Goal: Check status: Check status

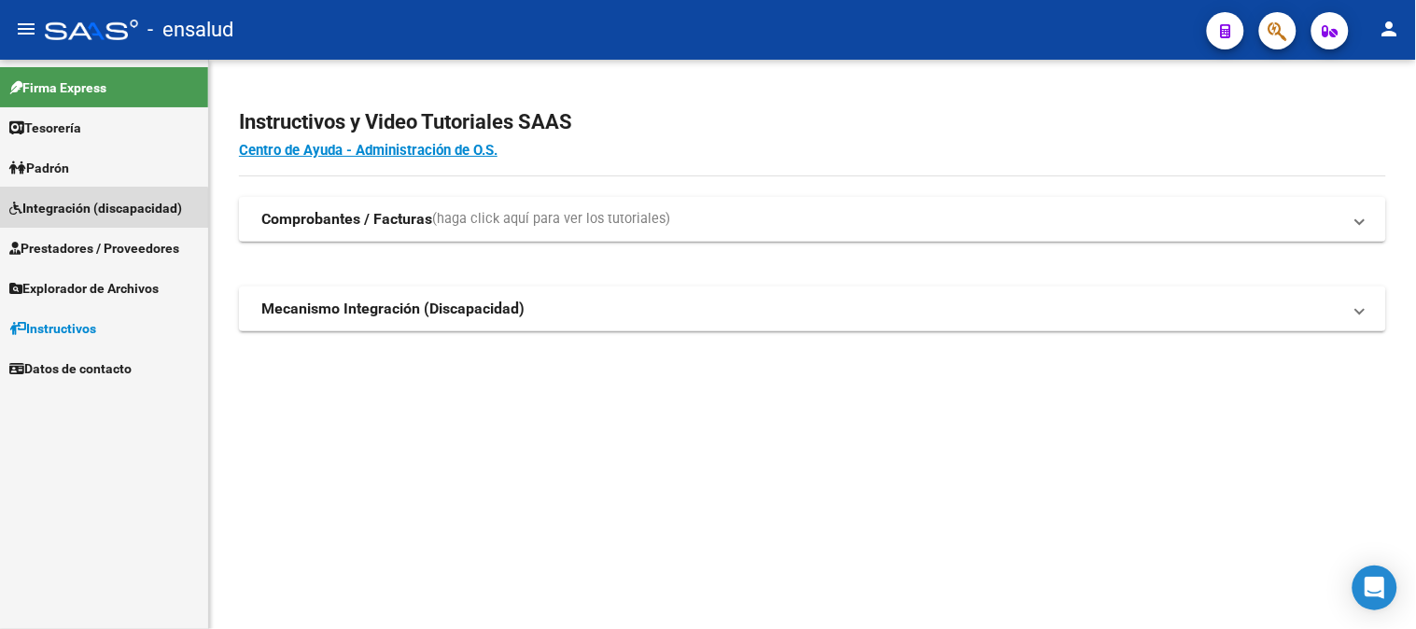
click at [98, 213] on span "Integración (discapacidad)" at bounding box center [95, 208] width 173 height 21
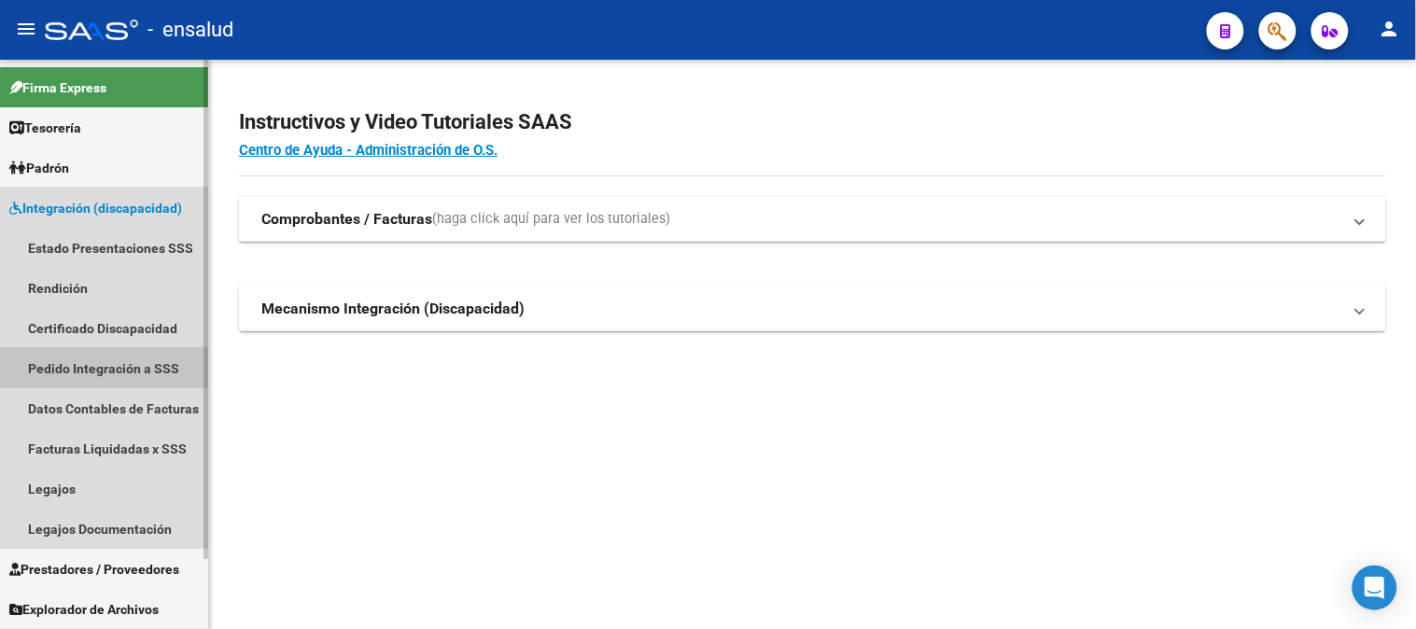
click at [125, 369] on link "Pedido Integración a SSS" at bounding box center [104, 368] width 208 height 40
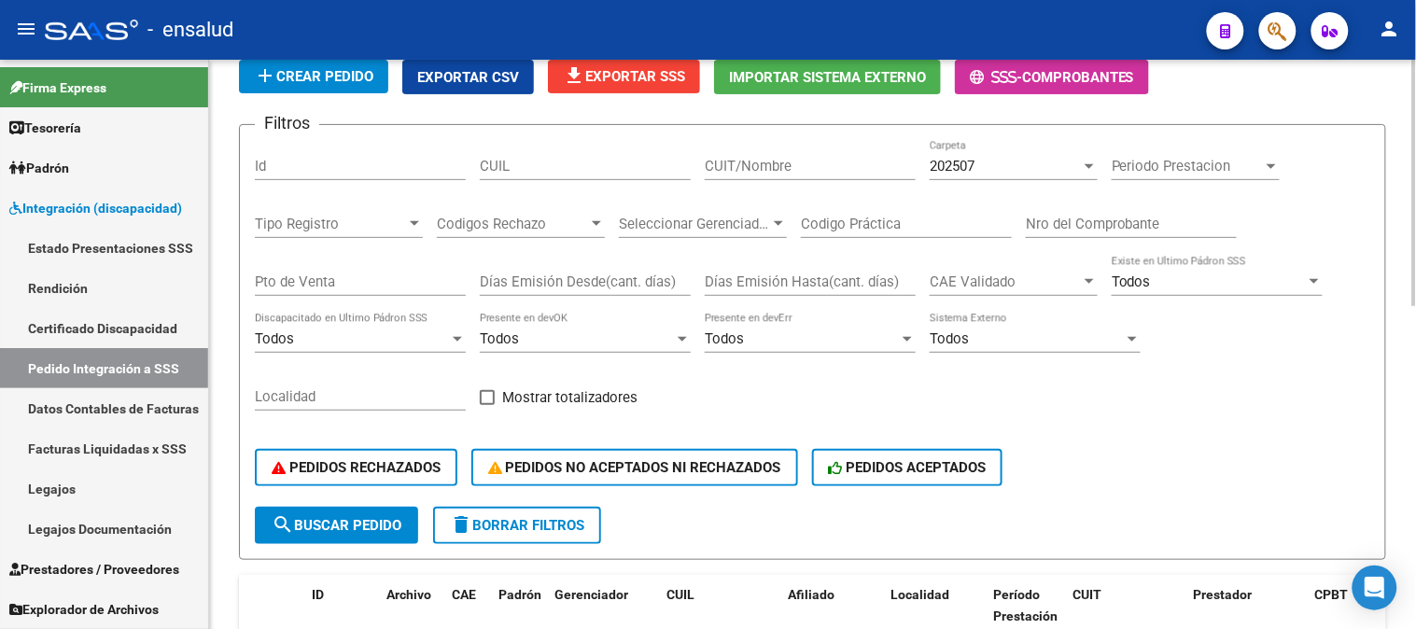
scroll to position [124, 0]
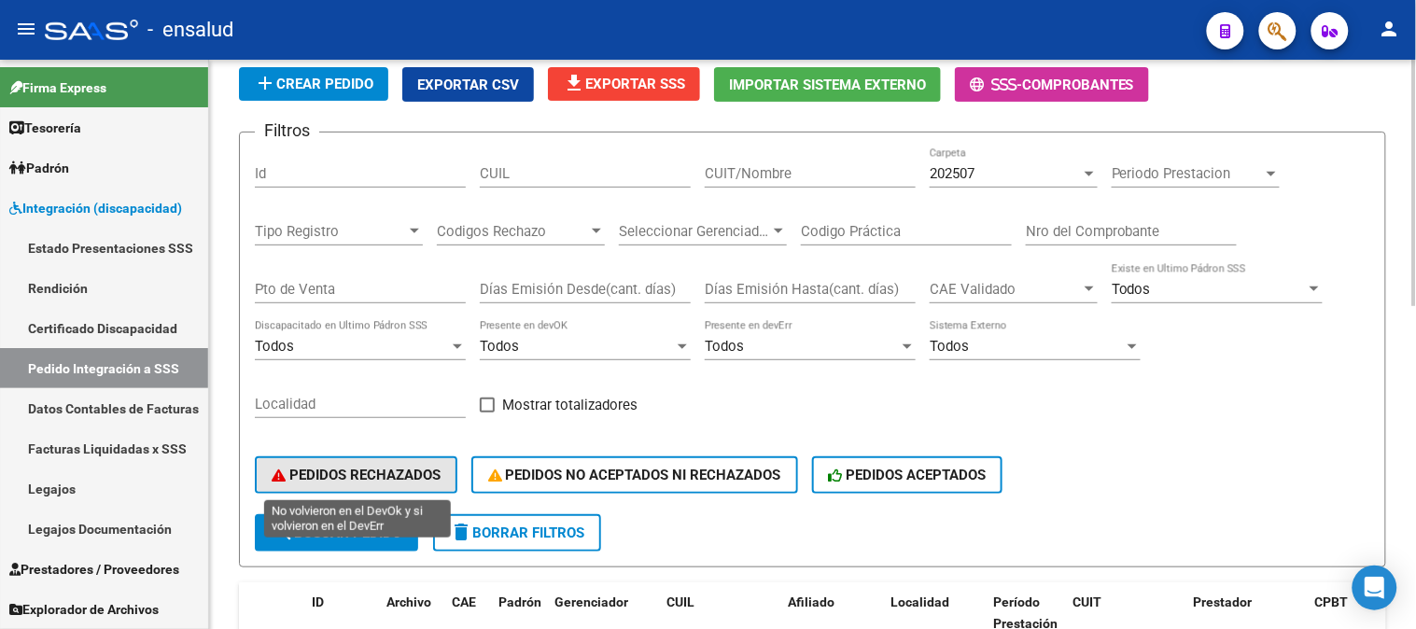
click at [392, 462] on button "PEDIDOS RECHAZADOS" at bounding box center [356, 474] width 203 height 37
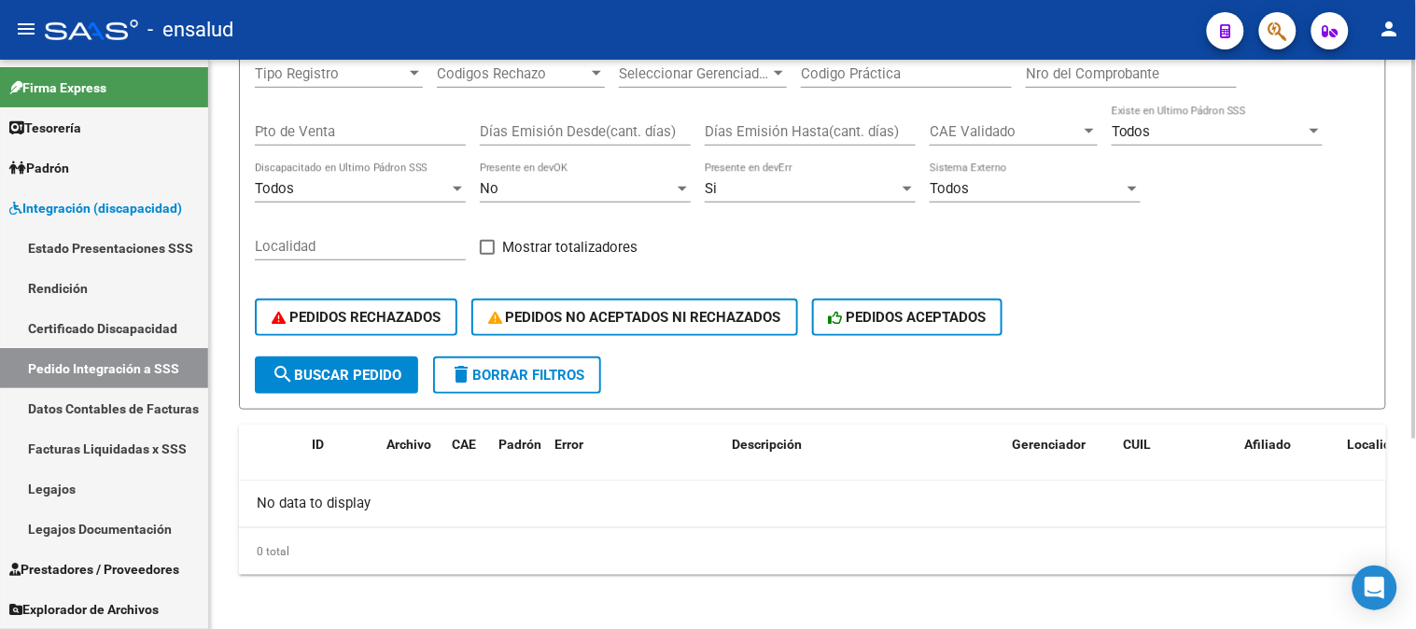
scroll to position [285, 0]
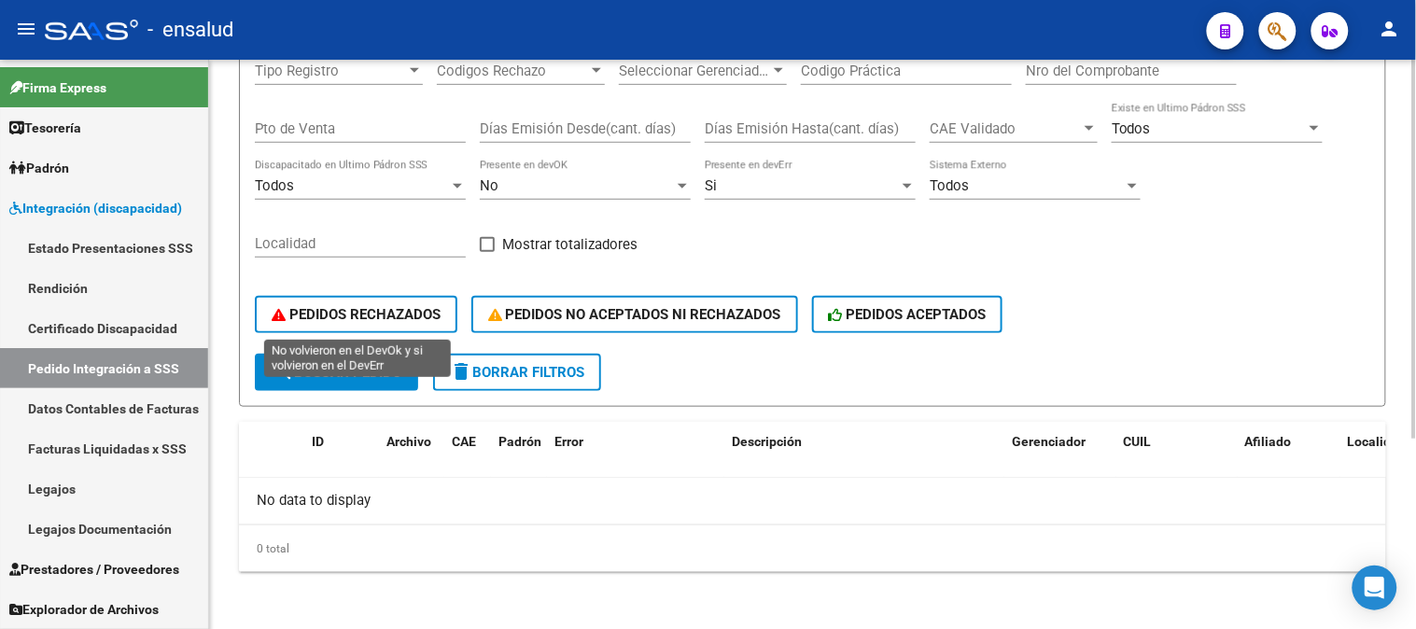
click at [393, 315] on span "PEDIDOS RECHAZADOS" at bounding box center [356, 314] width 169 height 17
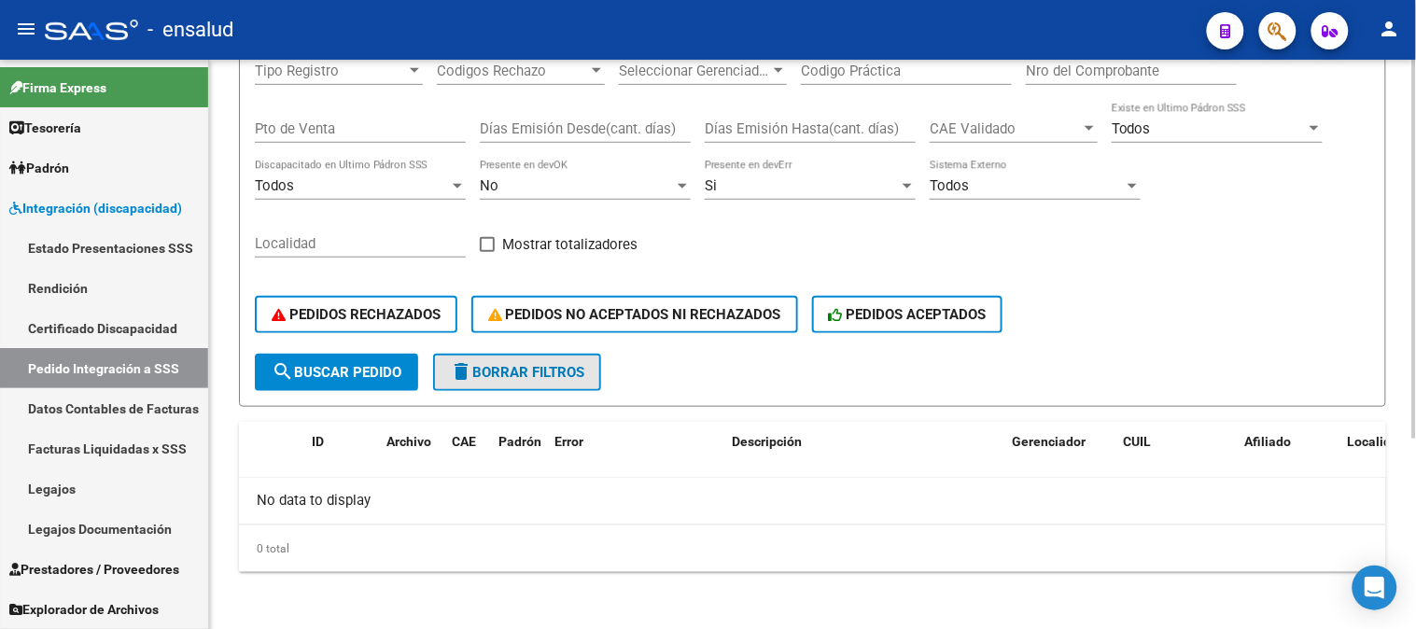
click at [553, 370] on span "delete Borrar Filtros" at bounding box center [517, 372] width 134 height 17
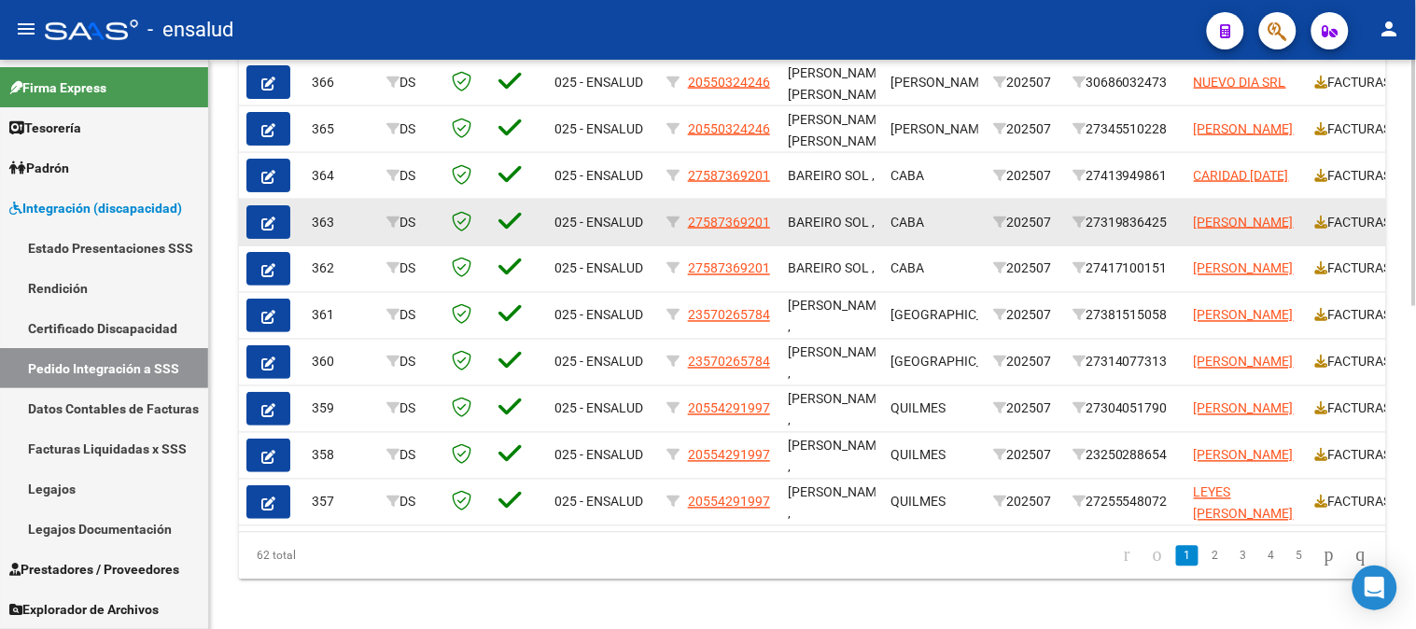
scroll to position [747, 0]
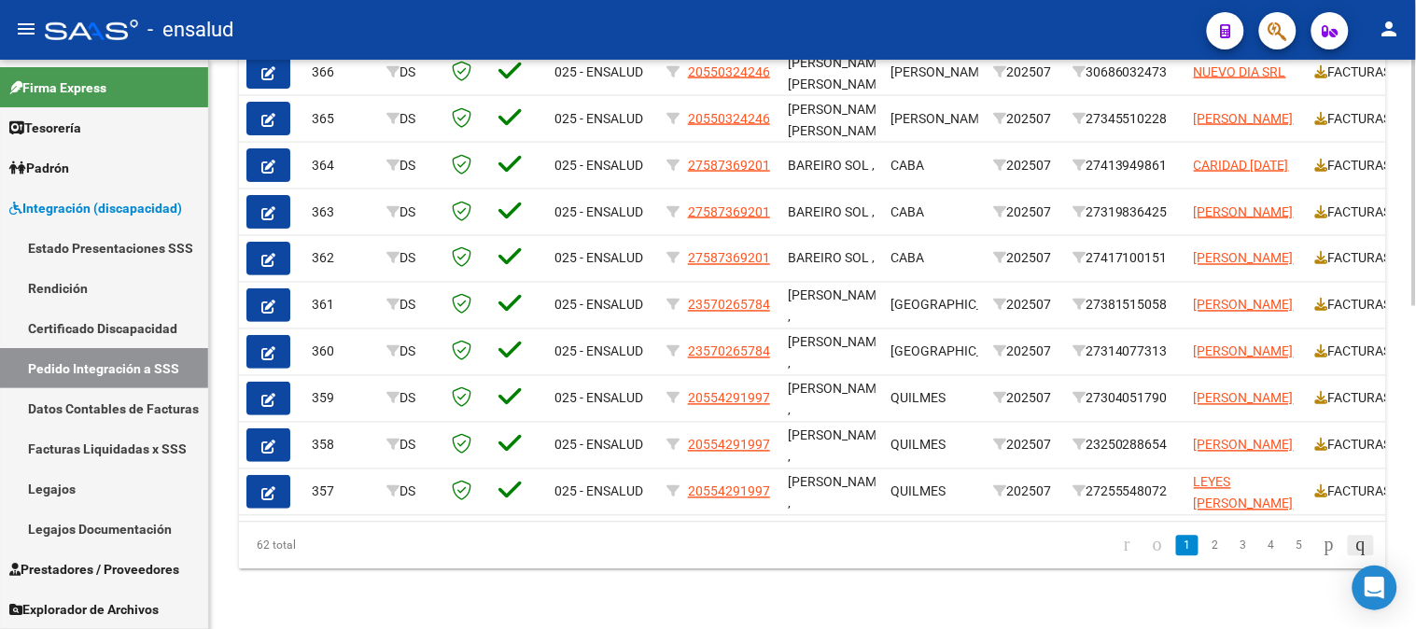
click at [1353, 542] on icon "go to last page" at bounding box center [1360, 545] width 15 height 22
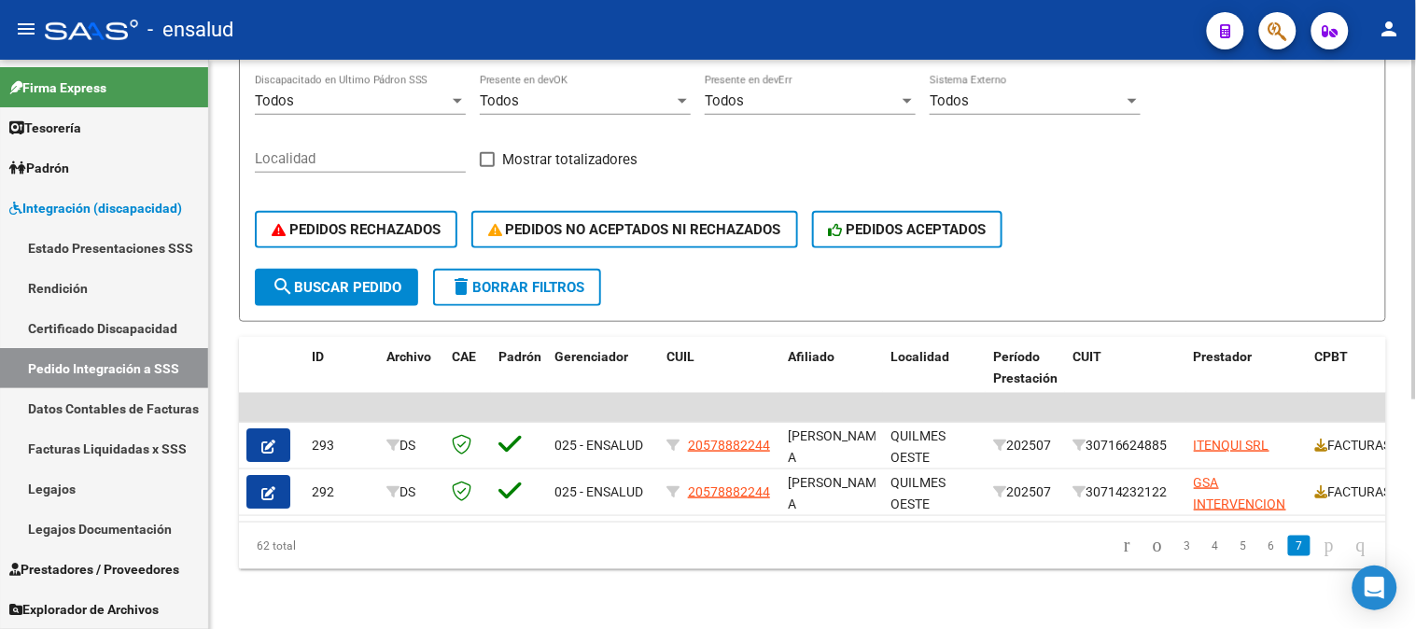
scroll to position [384, 0]
click at [1260, 545] on link "6" at bounding box center [1271, 546] width 22 height 21
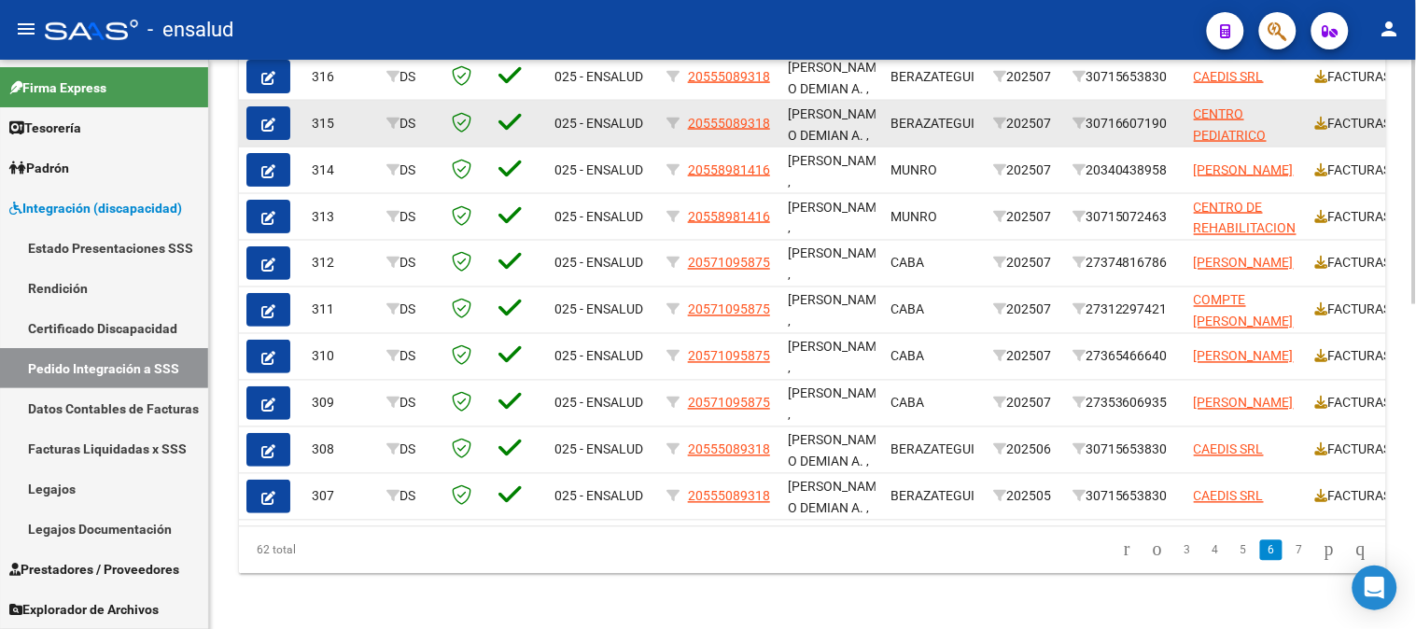
scroll to position [756, 0]
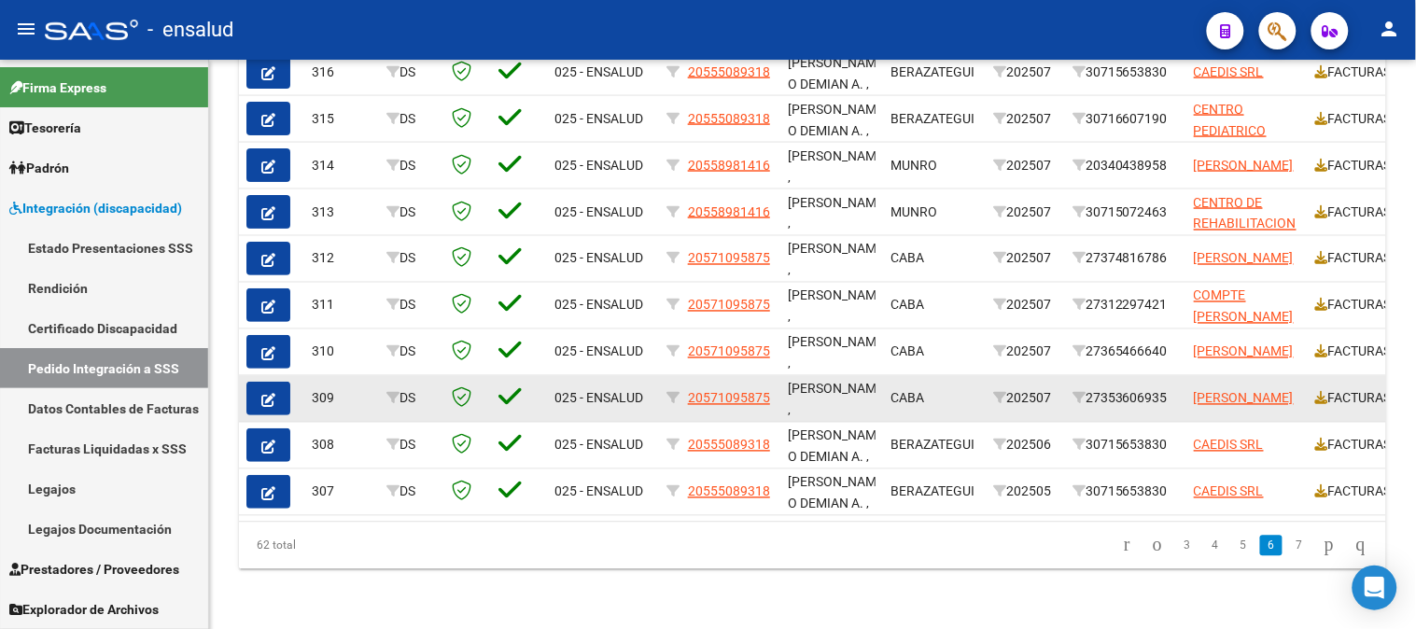
drag, startPoint x: 1228, startPoint y: 552, endPoint x: 1106, endPoint y: 360, distance: 227.1
click at [1232, 549] on link "5" at bounding box center [1243, 546] width 22 height 21
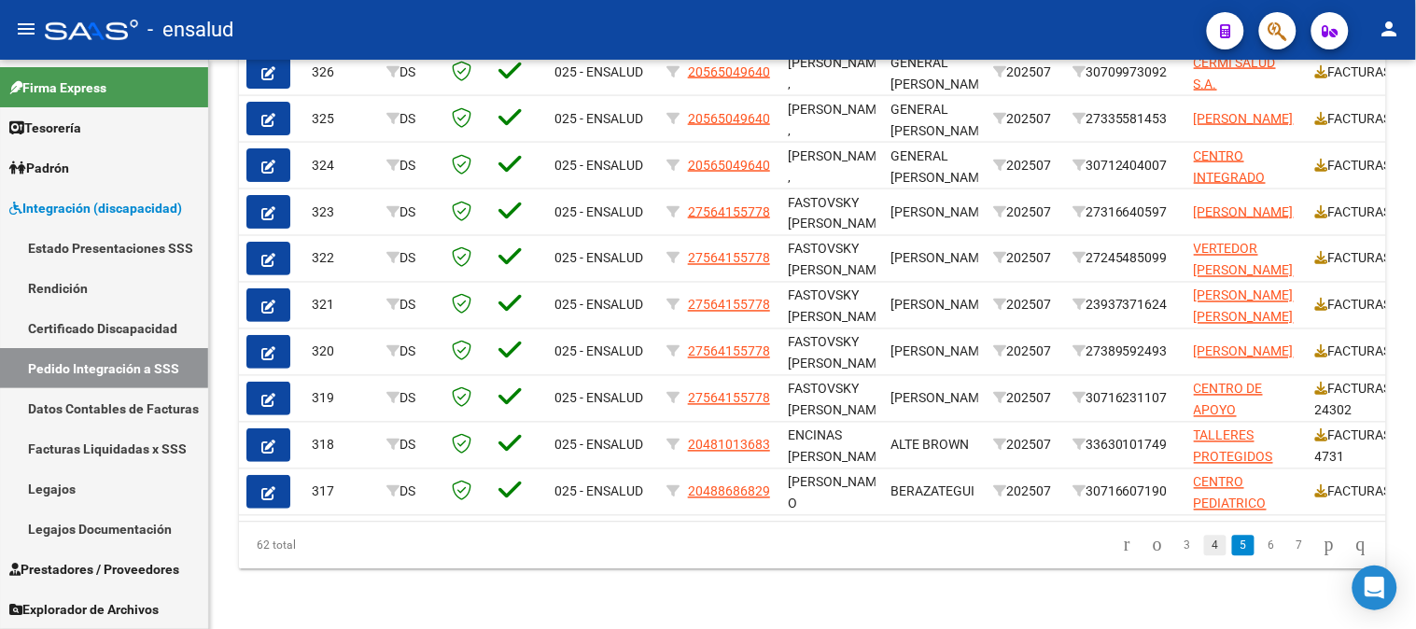
click at [1204, 544] on link "4" at bounding box center [1215, 546] width 22 height 21
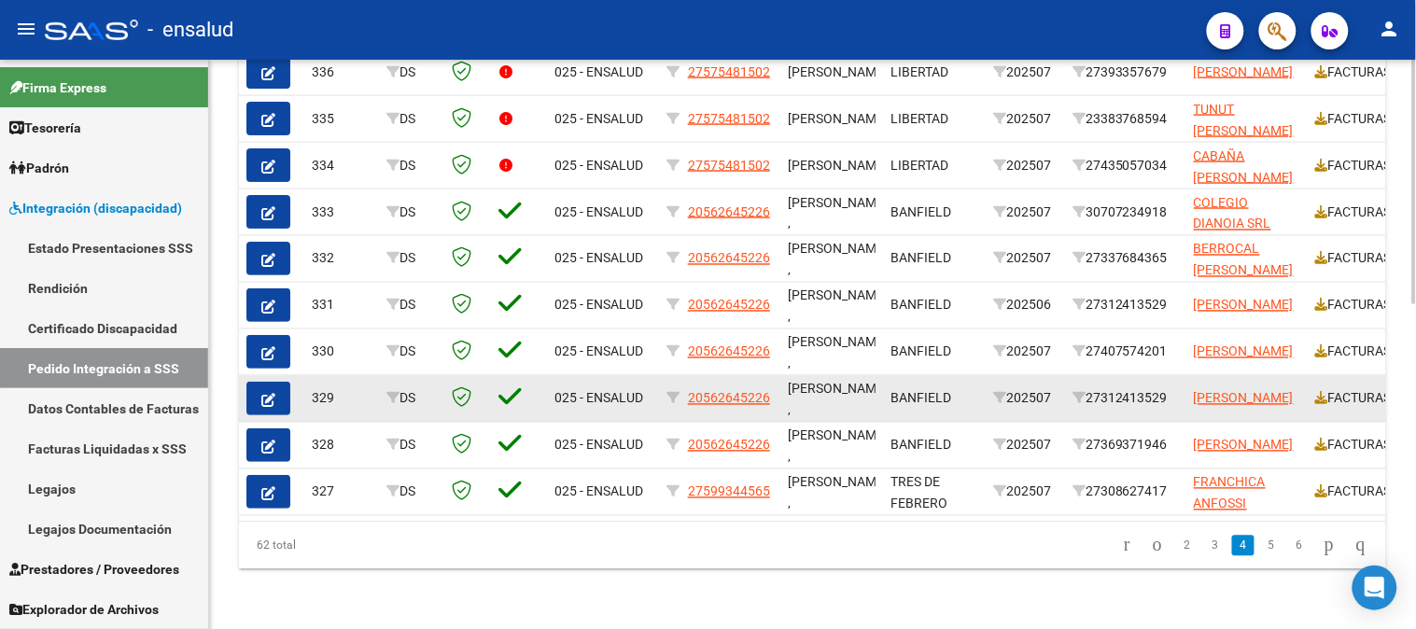
scroll to position [652, 0]
